Goal: Task Accomplishment & Management: Complete application form

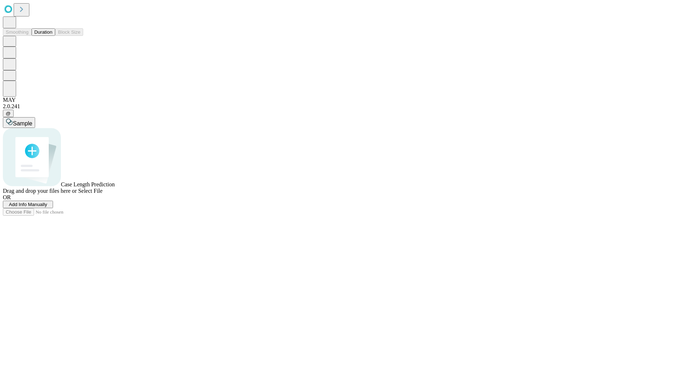
click at [47, 207] on span "Add Info Manually" at bounding box center [28, 204] width 38 height 5
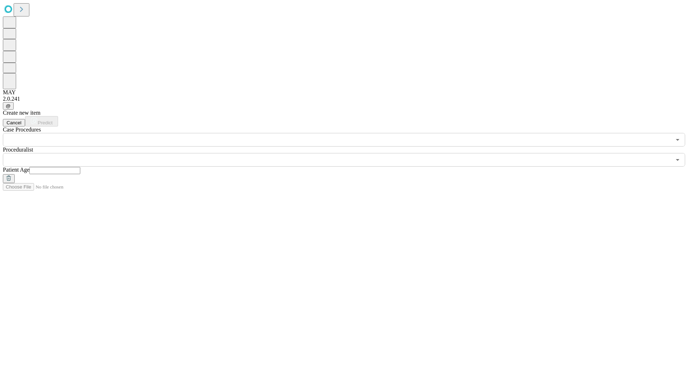
click at [80, 167] on input "text" at bounding box center [54, 170] width 51 height 7
type input "**"
click at [349, 153] on input "text" at bounding box center [337, 160] width 668 height 14
